Goal: Task Accomplishment & Management: Complete application form

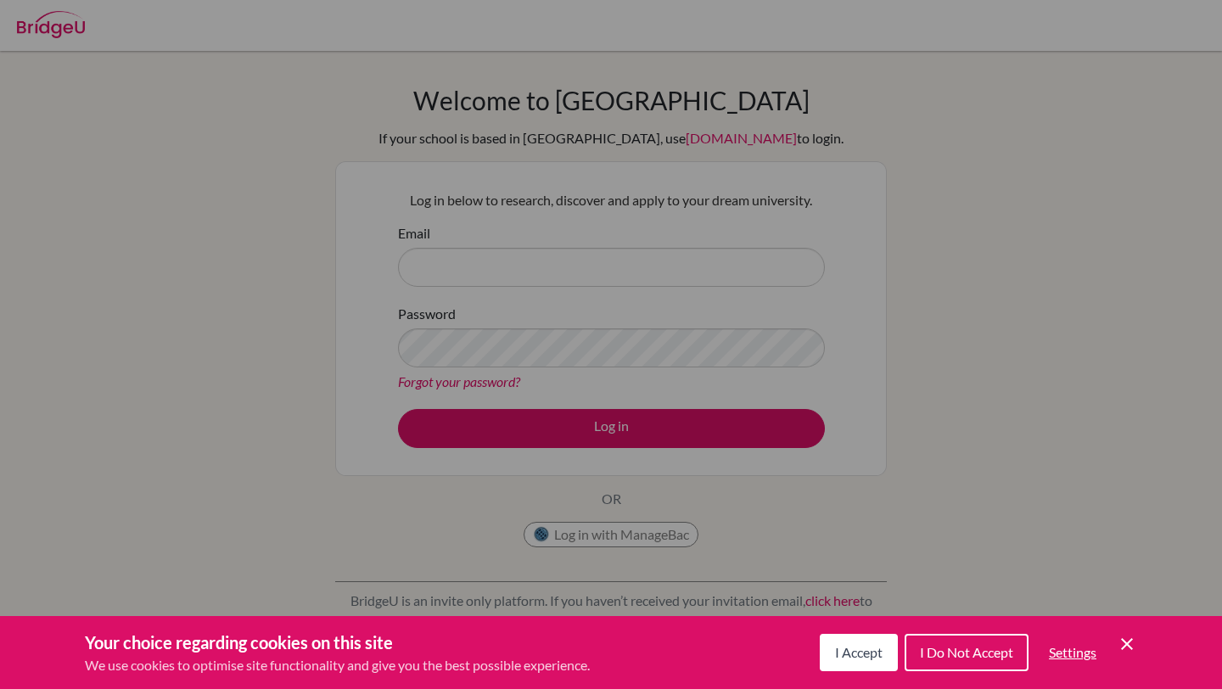
click at [867, 642] on button "I Accept" at bounding box center [858, 652] width 78 height 37
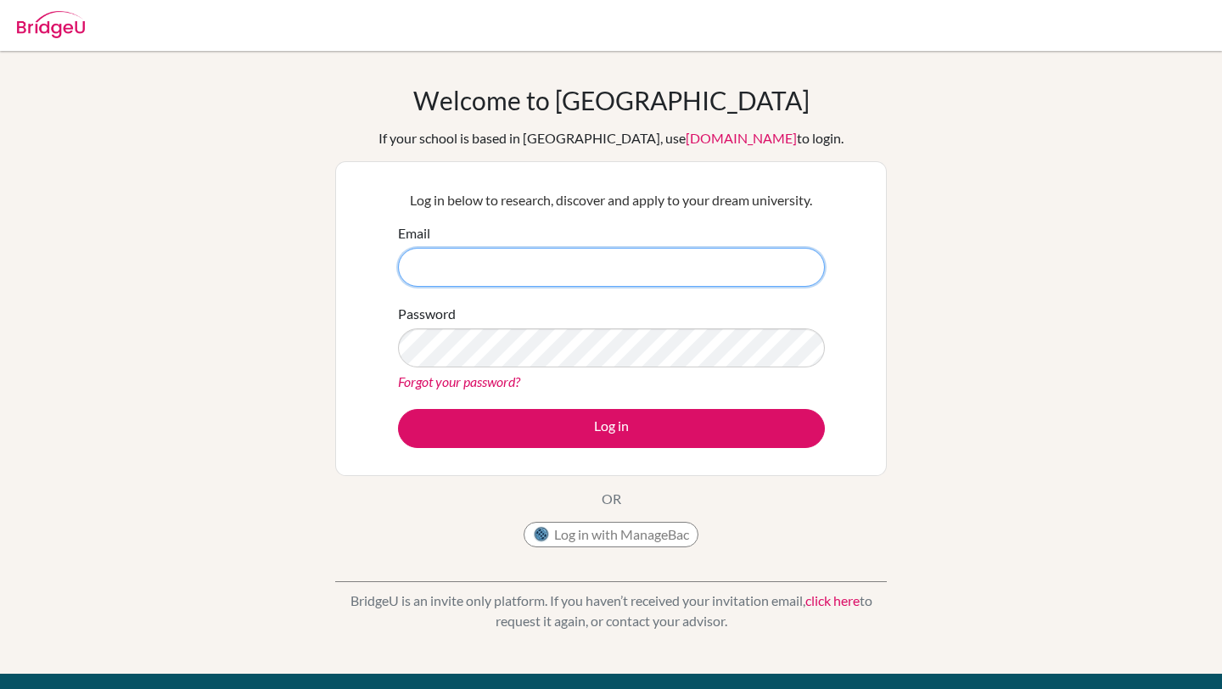
click at [733, 285] on input "Email" at bounding box center [611, 267] width 427 height 39
type input "2014b.khatantuul.b@shineue.edu.mn"
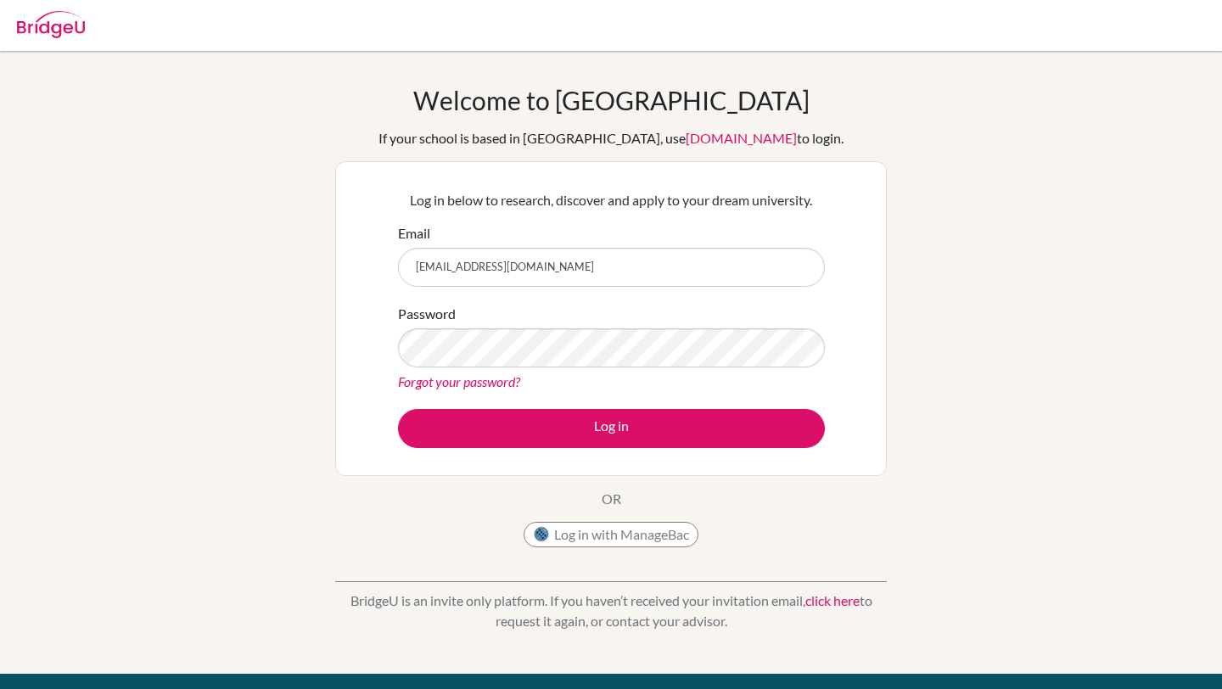
click at [501, 380] on link "Forgot your password?" at bounding box center [459, 381] width 122 height 16
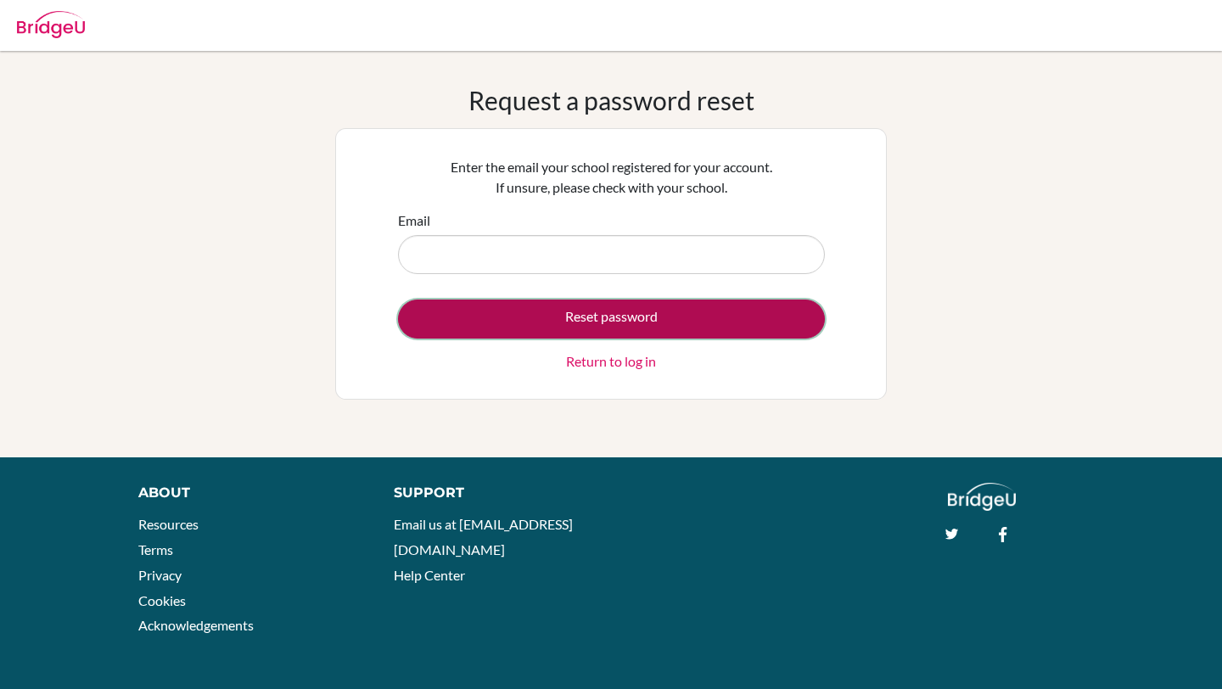
click at [610, 327] on button "Reset password" at bounding box center [611, 318] width 427 height 39
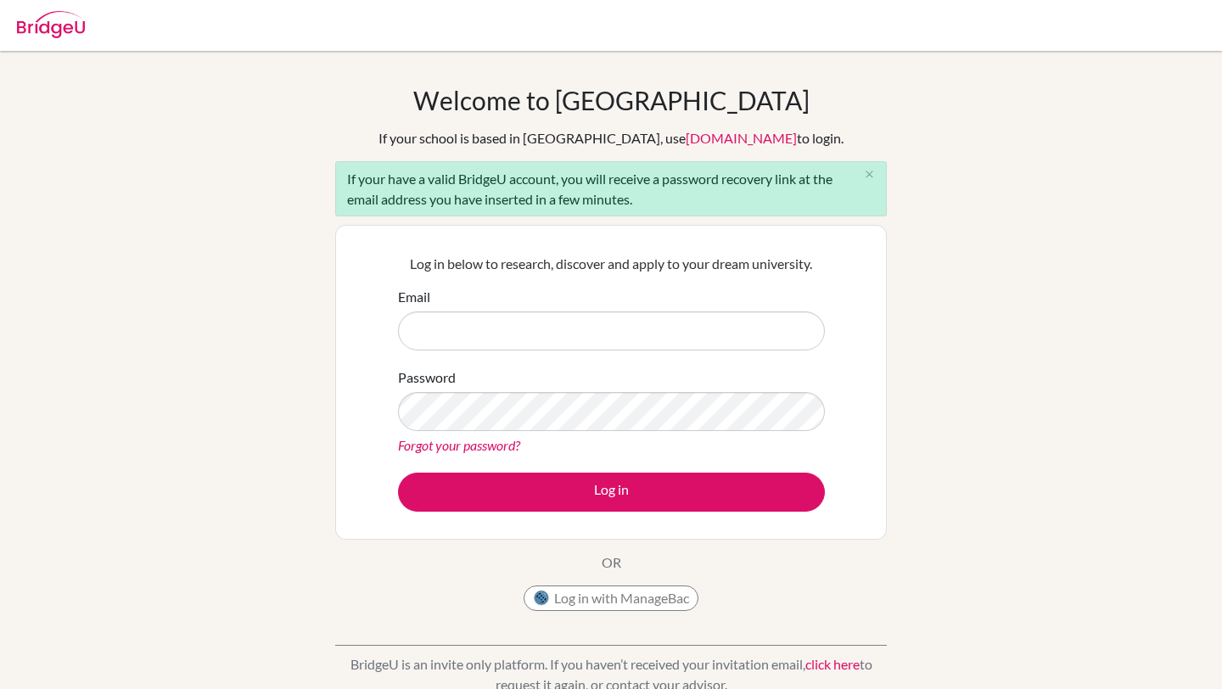
click at [583, 344] on input "Email" at bounding box center [611, 330] width 427 height 39
type input "[EMAIL_ADDRESS][DOMAIN_NAME]"
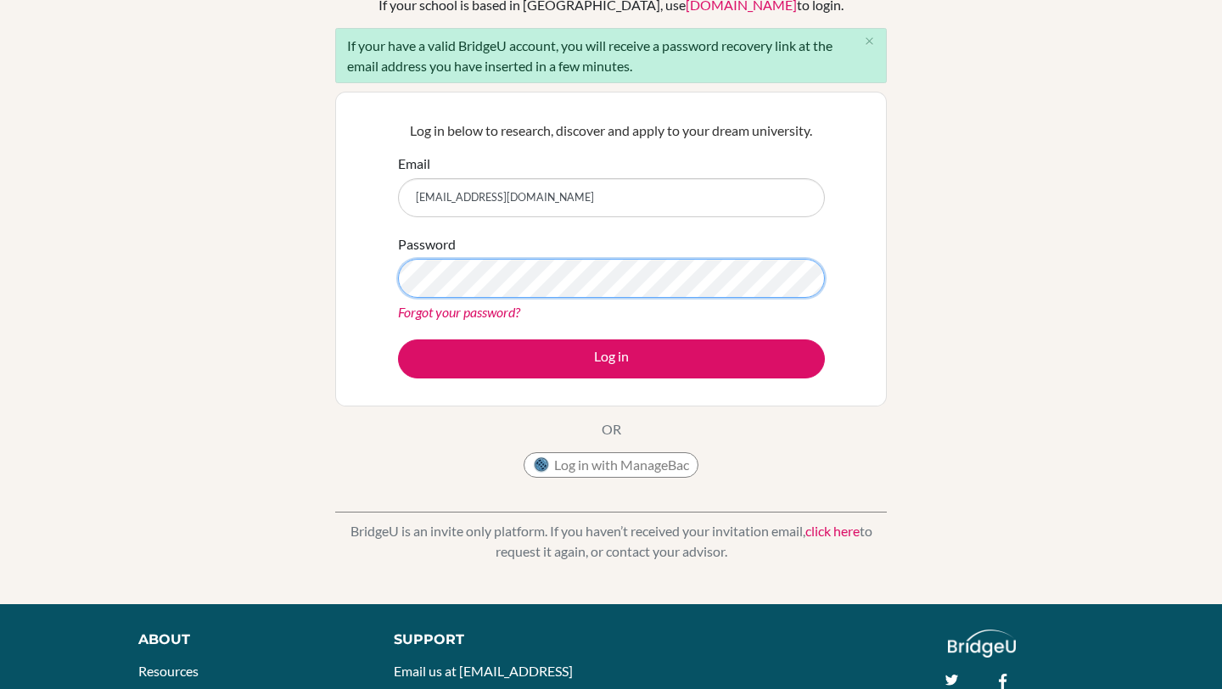
scroll to position [154, 0]
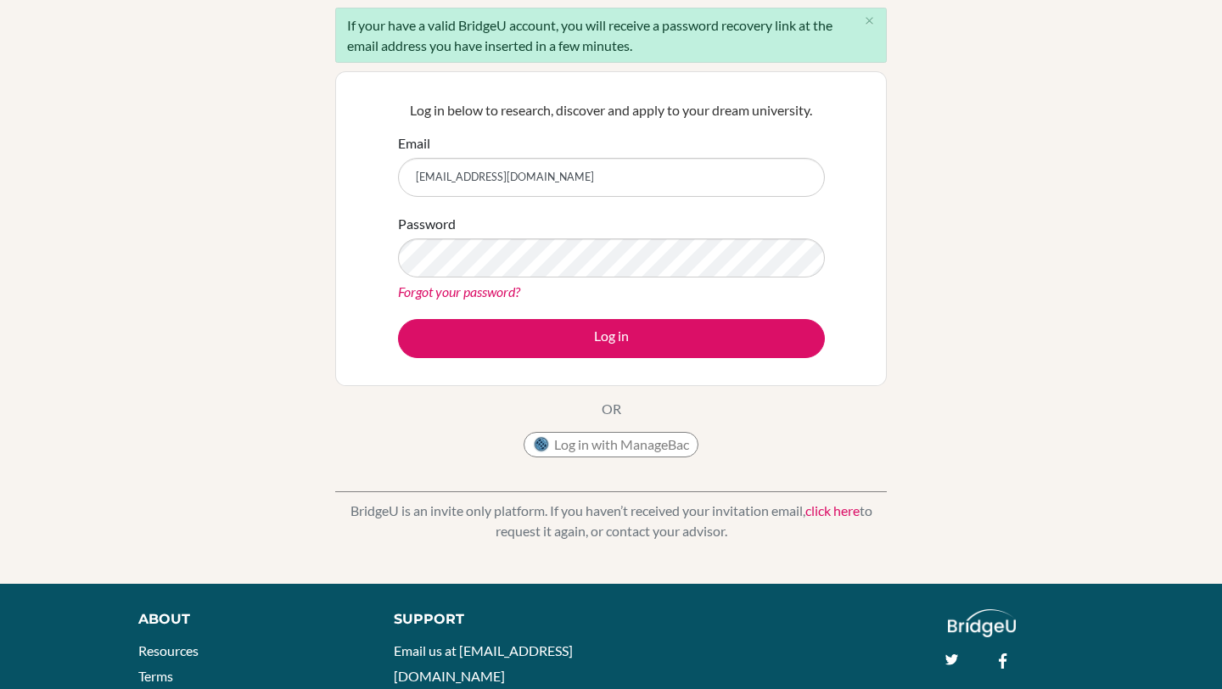
click at [826, 508] on link "click here" at bounding box center [832, 510] width 54 height 16
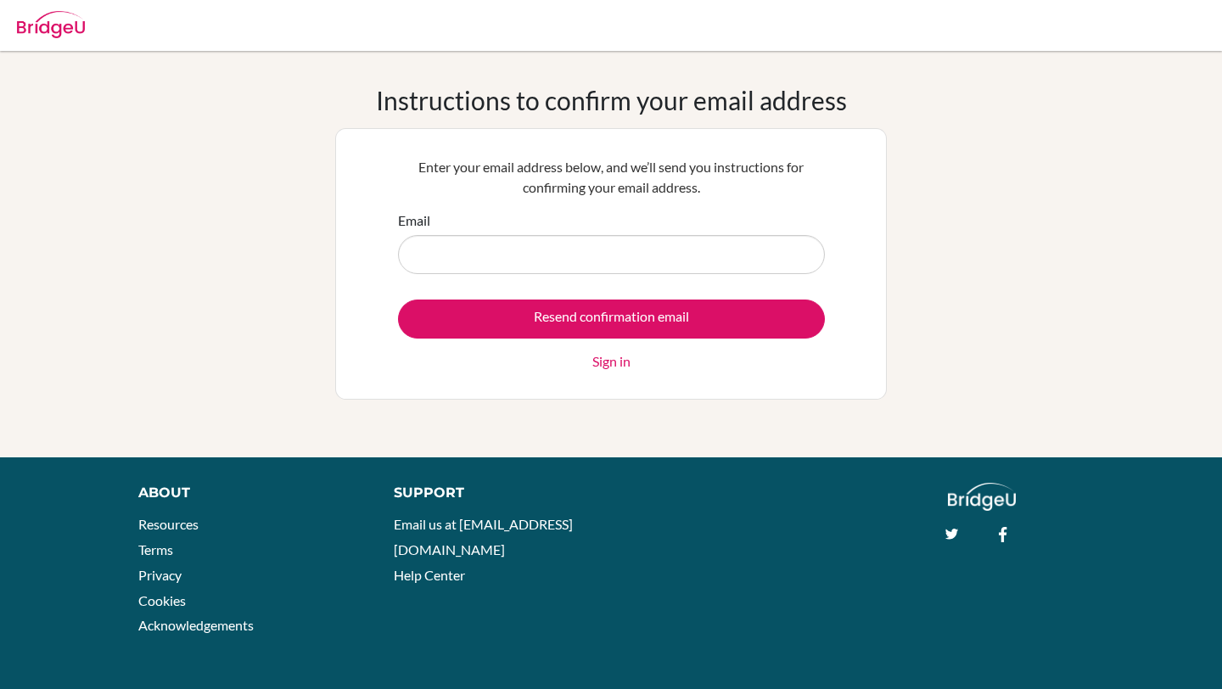
click at [663, 244] on input "Email" at bounding box center [611, 254] width 427 height 39
type input "[EMAIL_ADDRESS][DOMAIN_NAME]"
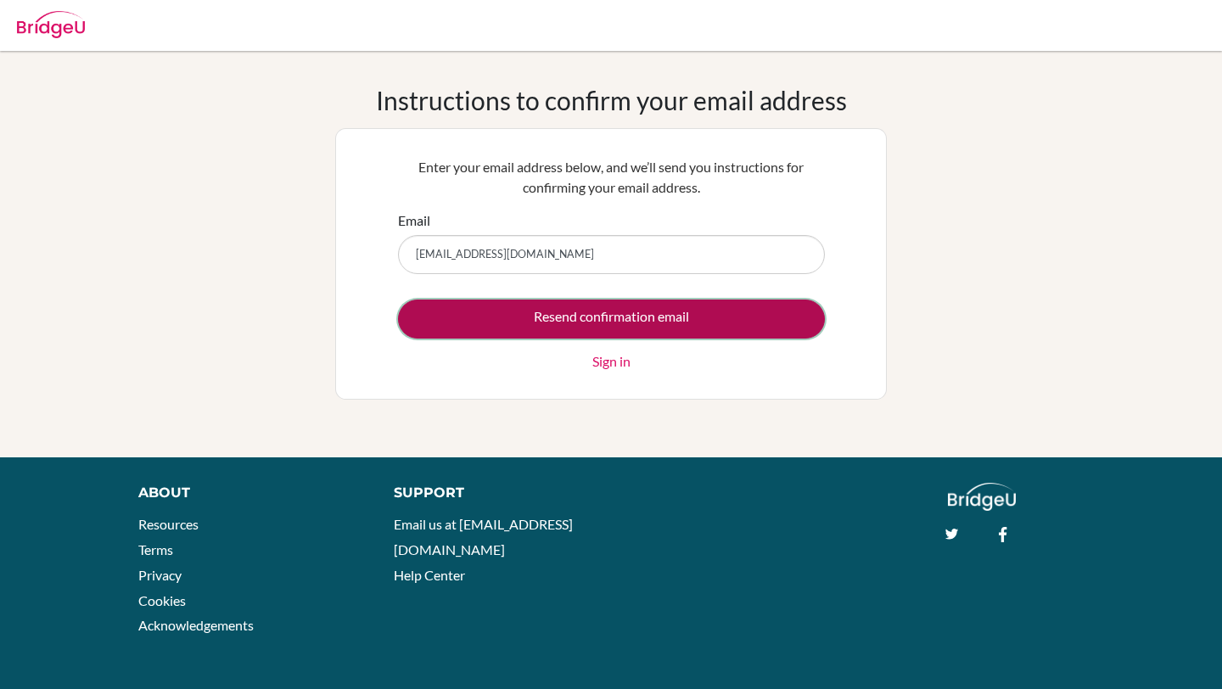
click at [606, 327] on input "Resend confirmation email" at bounding box center [611, 318] width 427 height 39
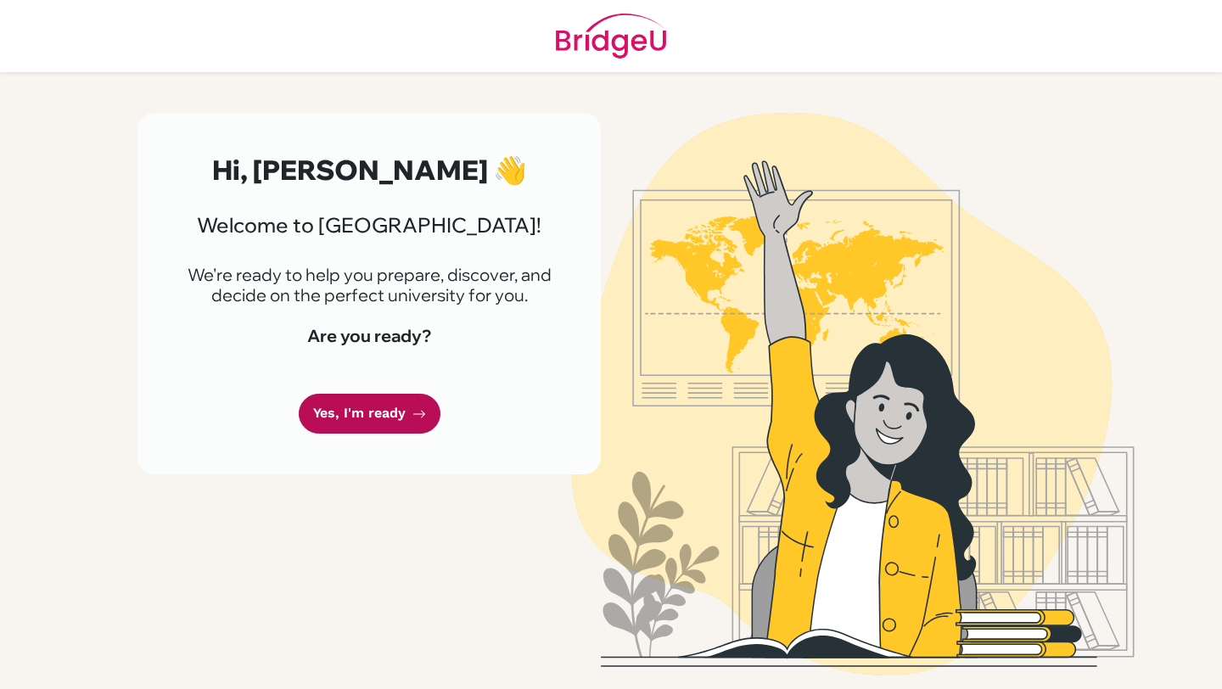
click at [360, 410] on link "Yes, I'm ready" at bounding box center [370, 414] width 142 height 40
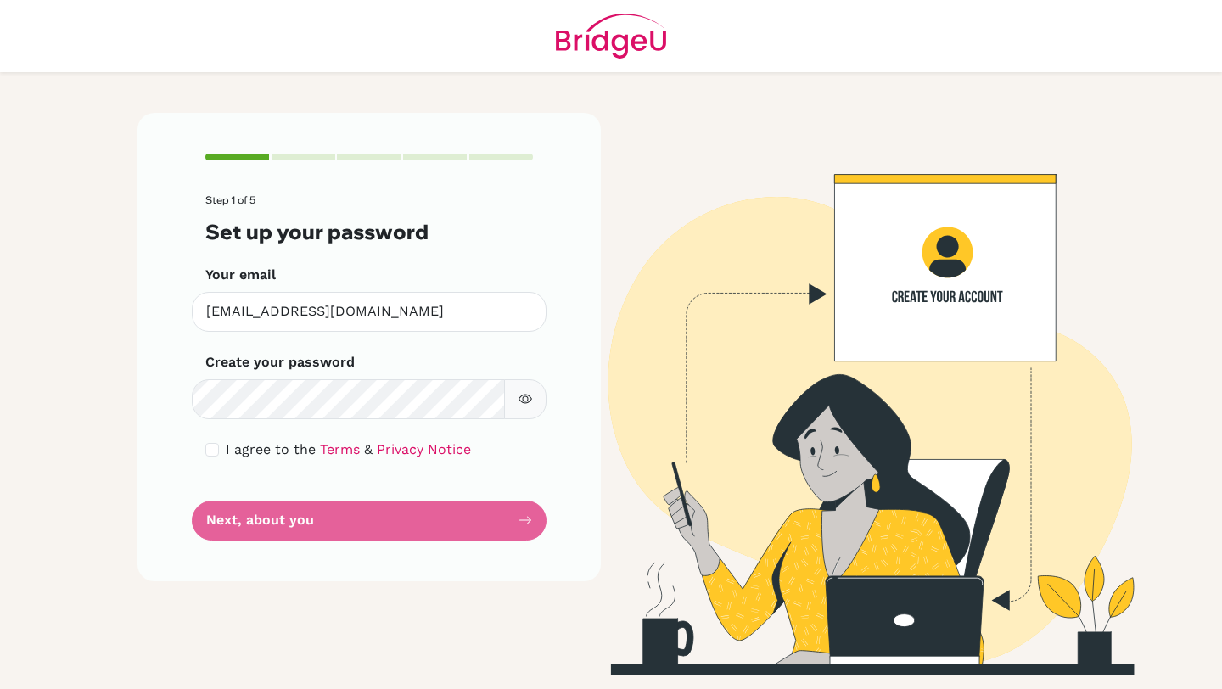
click at [528, 399] on icon "button" at bounding box center [525, 399] width 14 height 14
click at [212, 450] on input "checkbox" at bounding box center [212, 450] width 14 height 14
checkbox input "true"
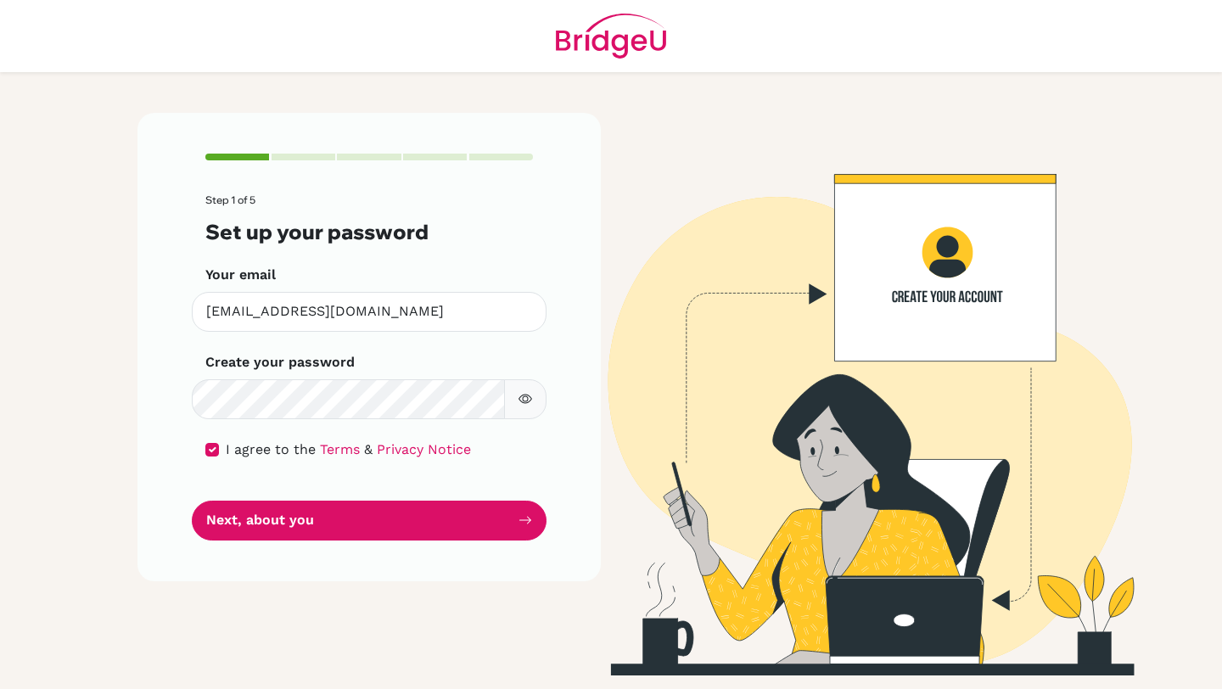
click at [532, 389] on button "button" at bounding box center [525, 399] width 42 height 40
click at [529, 394] on icon "button" at bounding box center [525, 399] width 14 height 14
click at [390, 541] on div "Step 1 of 5 Set up your password Your email [EMAIL_ADDRESS][DOMAIN_NAME] Invali…" at bounding box center [368, 346] width 463 height 467
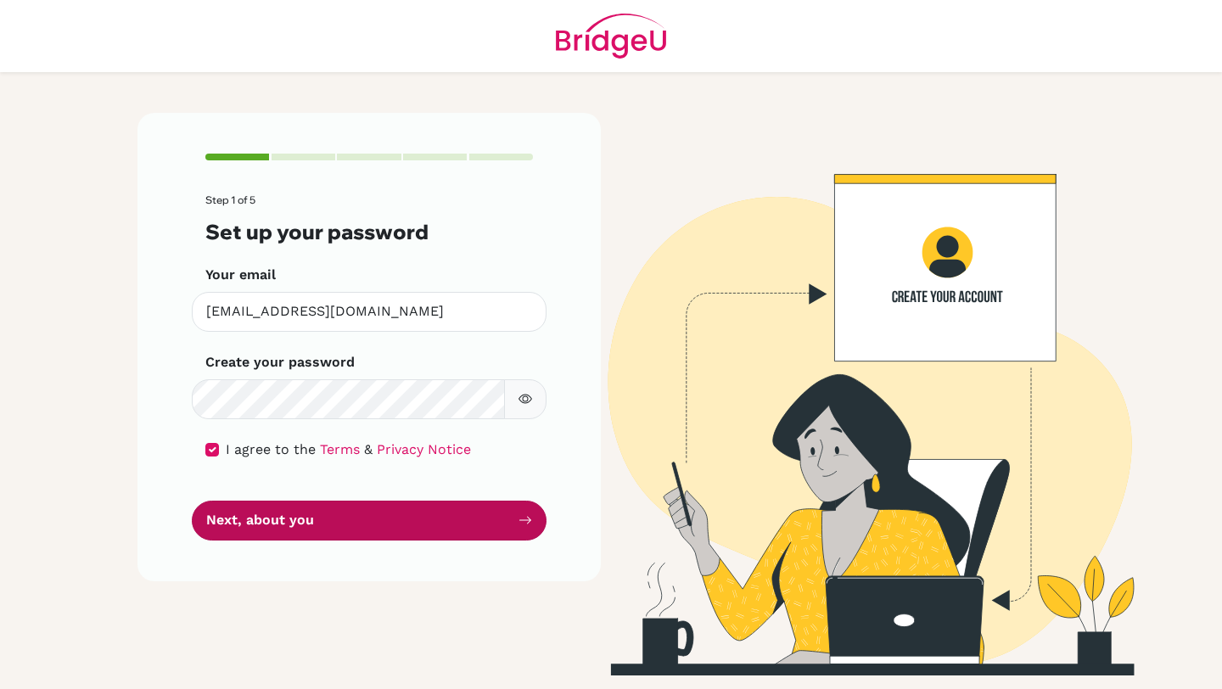
click at [393, 512] on button "Next, about you" at bounding box center [369, 520] width 355 height 40
click at [299, 526] on button "Next, about you" at bounding box center [369, 520] width 355 height 40
